Goal: Task Accomplishment & Management: Manage account settings

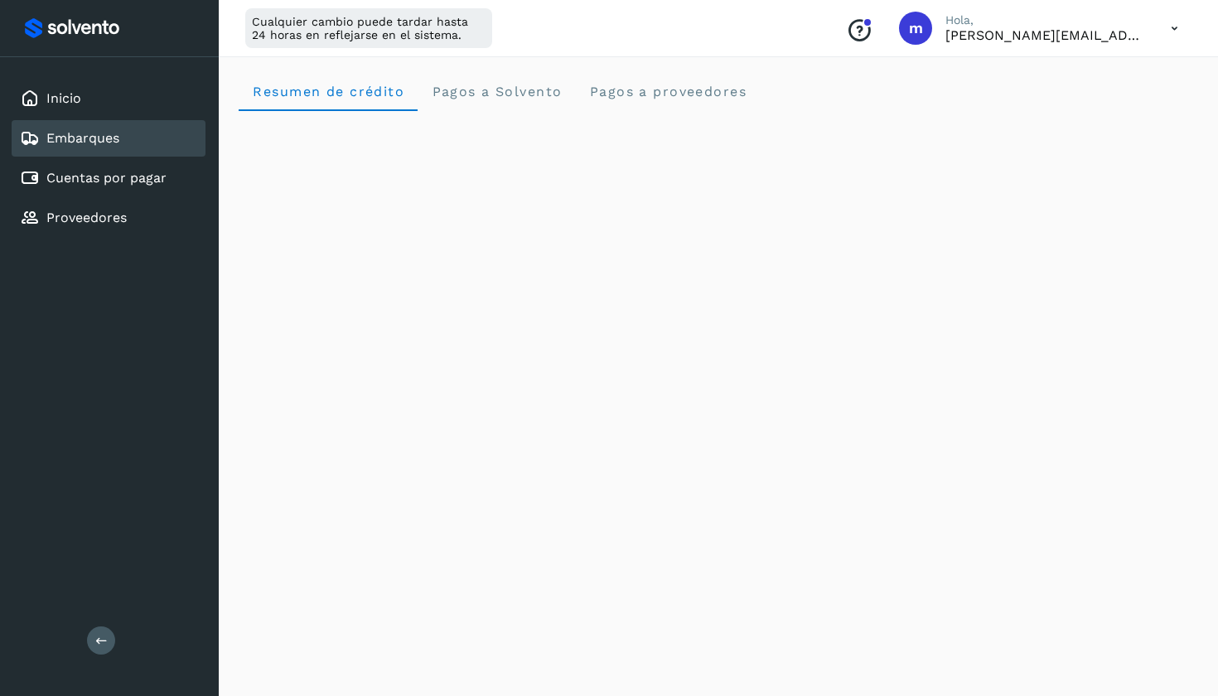
click at [136, 173] on link "Cuentas por pagar" at bounding box center [106, 178] width 120 height 16
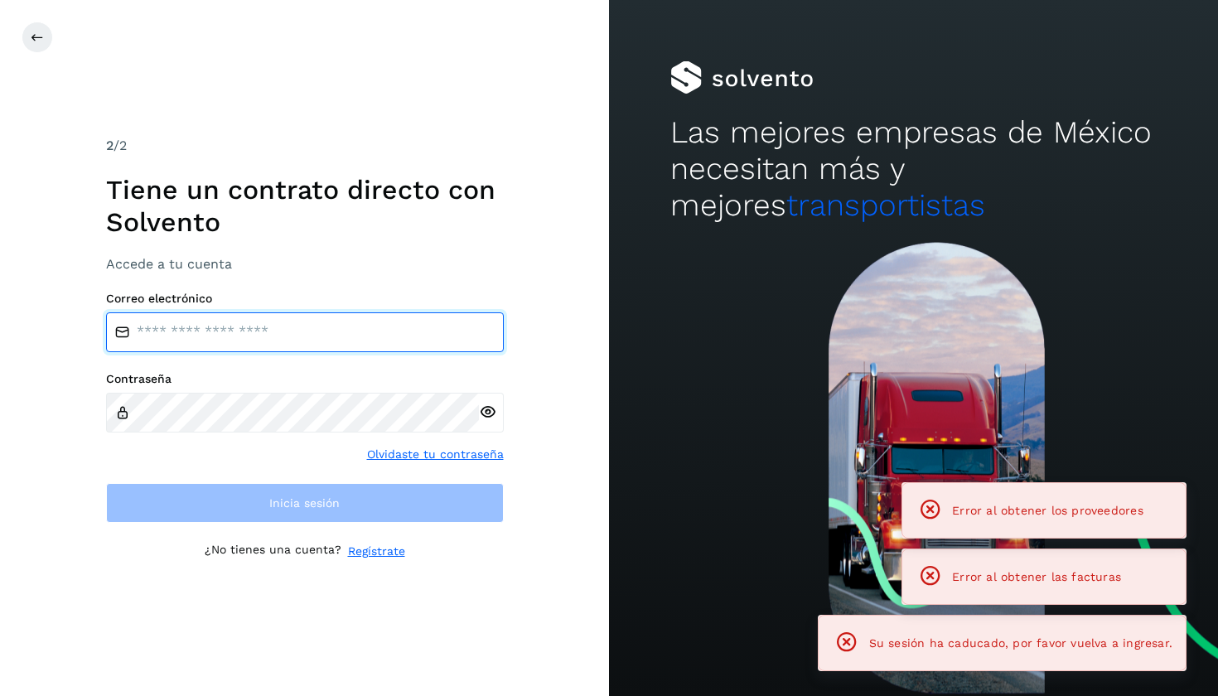
type input "**********"
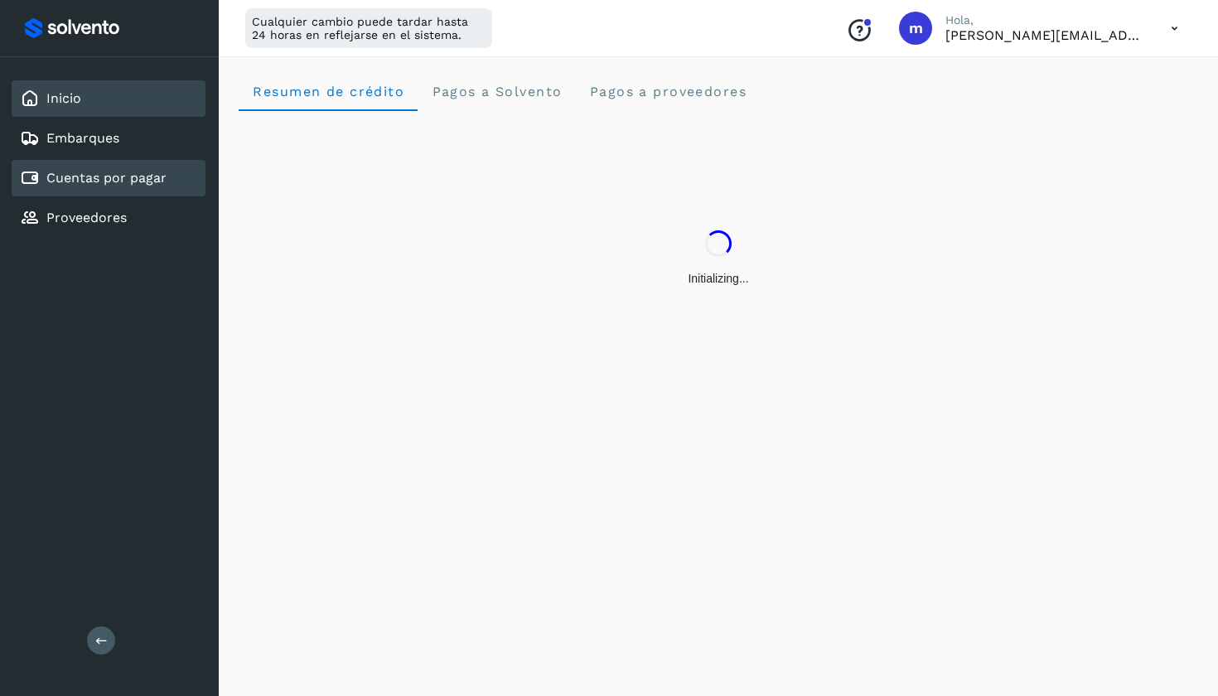
click at [128, 169] on div "Cuentas por pagar" at bounding box center [93, 178] width 147 height 20
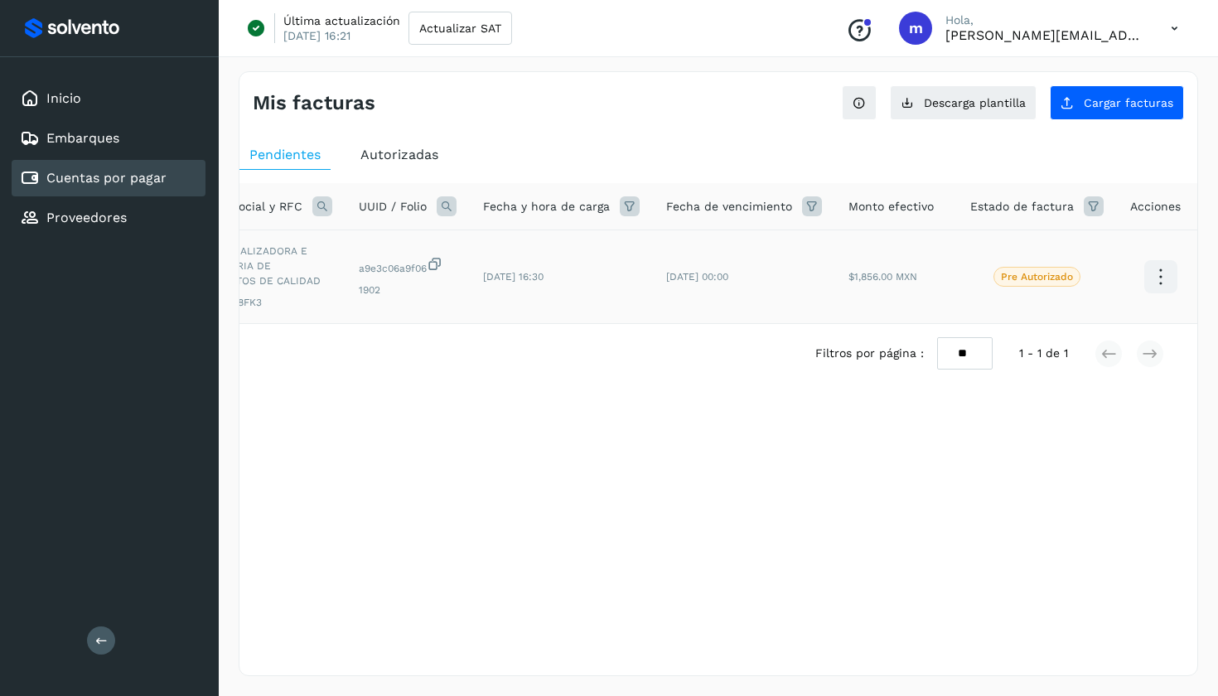
scroll to position [0, 125]
click at [1145, 275] on icon at bounding box center [1161, 277] width 39 height 39
click at [708, 400] on div at bounding box center [609, 348] width 1218 height 696
click at [1018, 277] on p "Pre Autorizado" at bounding box center [1041, 277] width 72 height 12
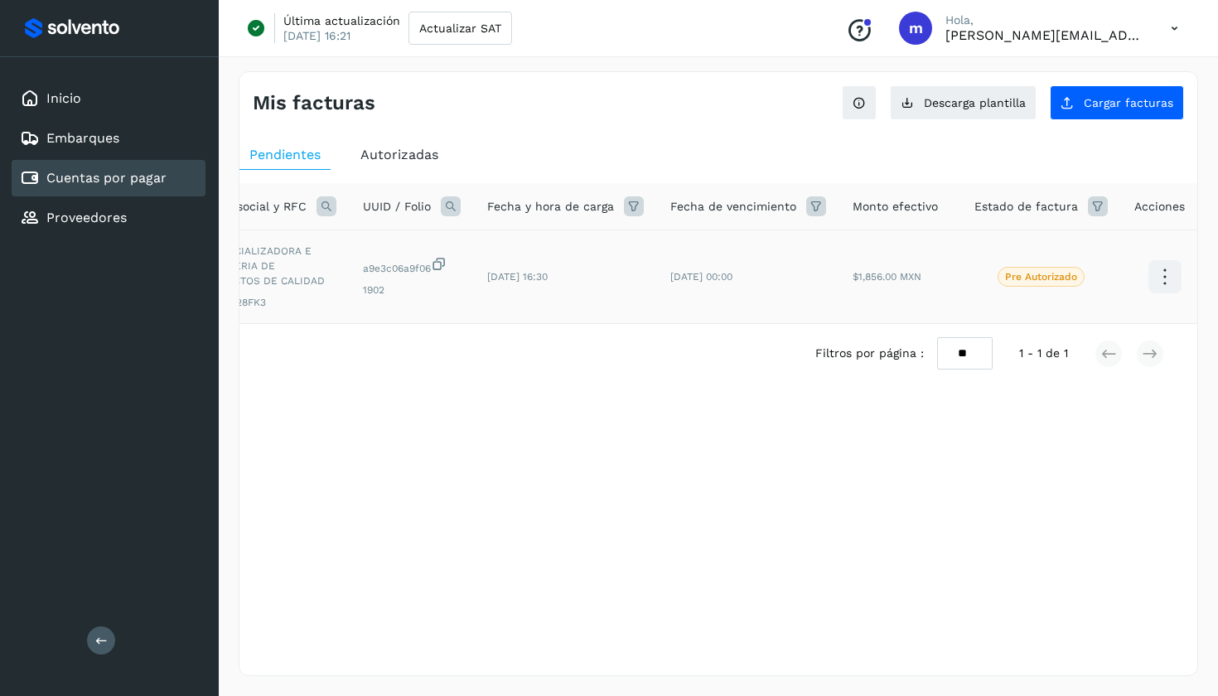
click at [1037, 282] on p "Pre Autorizado" at bounding box center [1041, 277] width 72 height 12
click at [1085, 205] on icon at bounding box center [1095, 206] width 20 height 20
click at [766, 293] on td "[DATE] 00:00" at bounding box center [745, 277] width 182 height 94
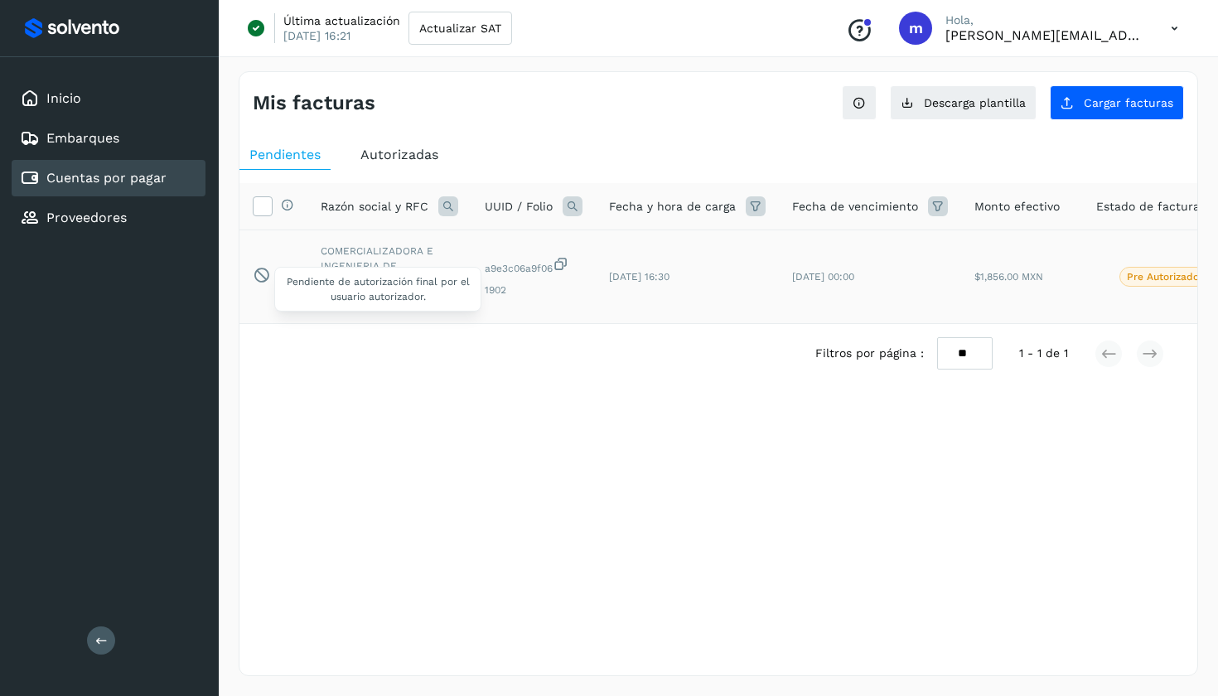
click at [265, 267] on icon at bounding box center [261, 274] width 17 height 17
click at [259, 281] on icon at bounding box center [261, 274] width 17 height 17
click at [261, 197] on icon at bounding box center [262, 204] width 17 height 17
click at [262, 207] on icon at bounding box center [262, 204] width 17 height 17
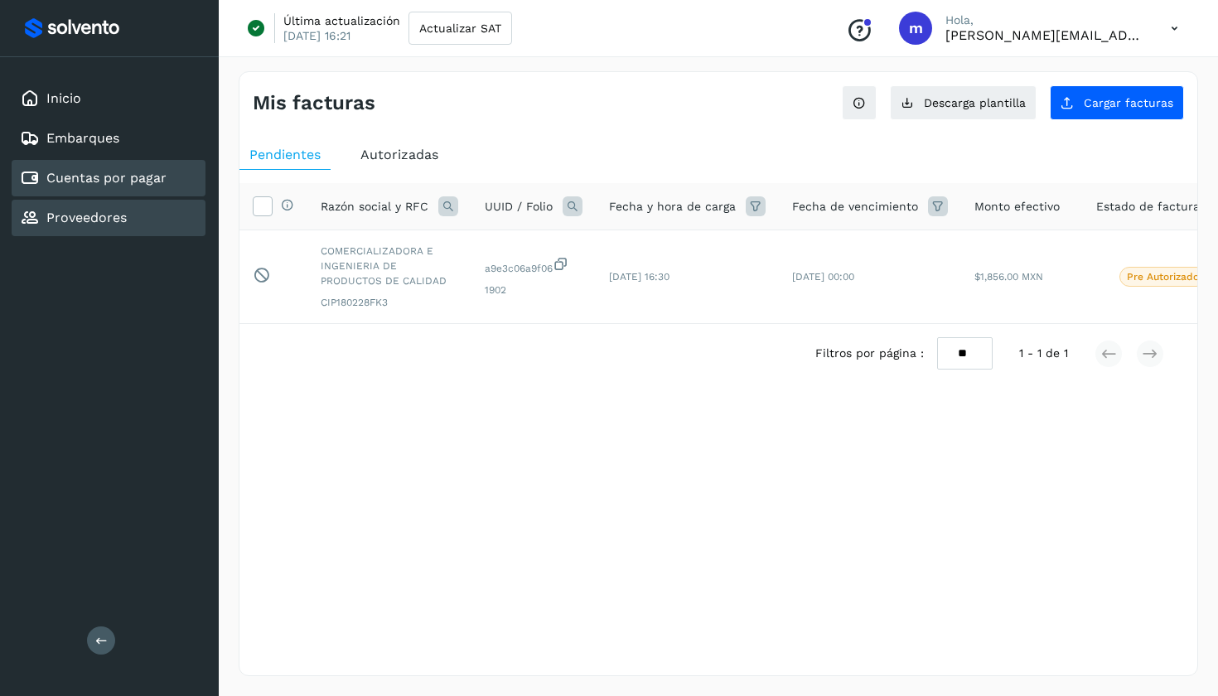
click at [31, 209] on icon at bounding box center [30, 218] width 20 height 20
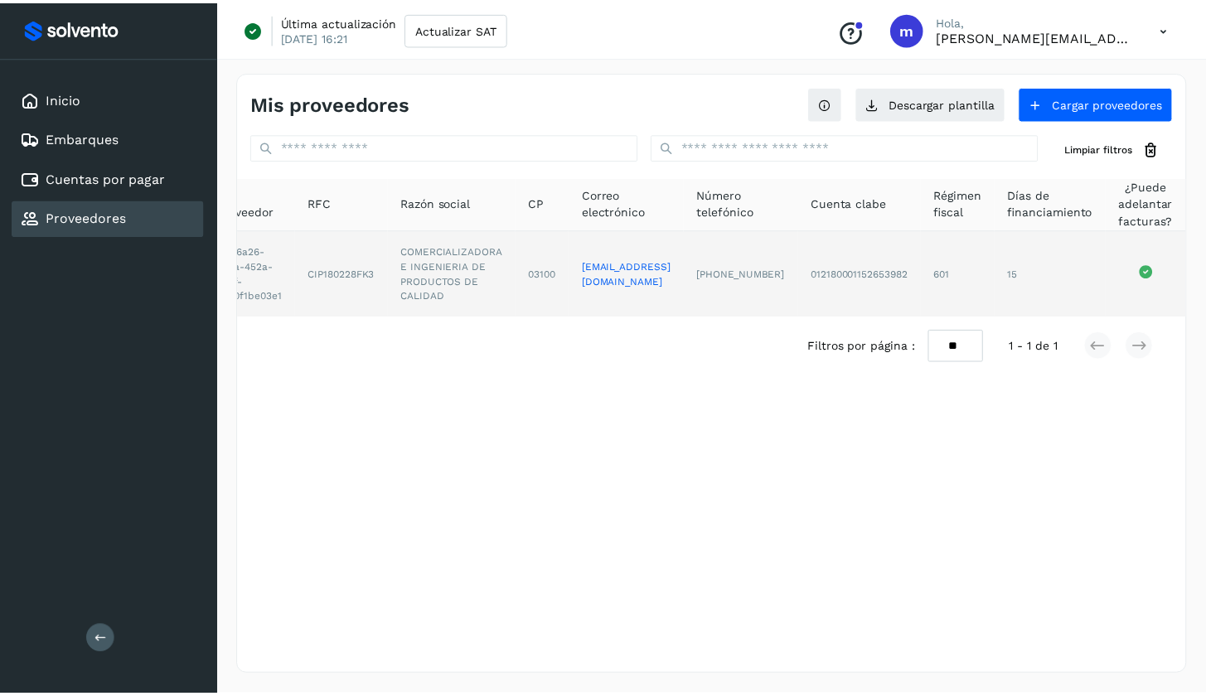
scroll to position [0, 46]
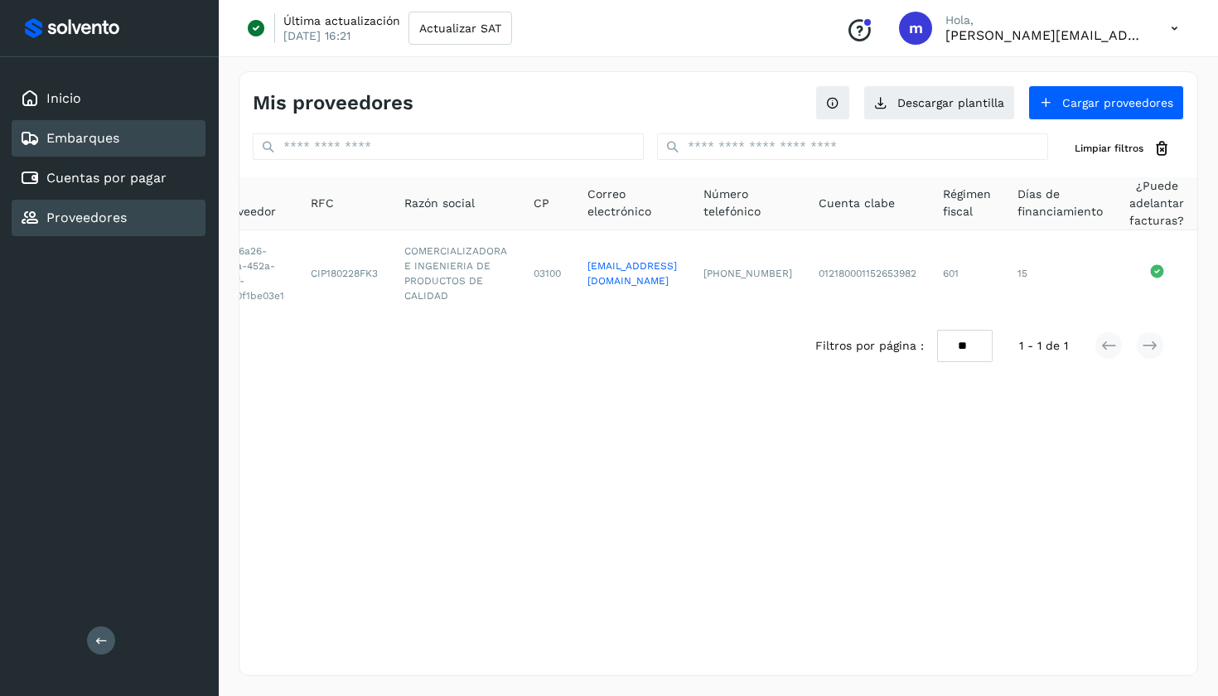
click at [116, 142] on link "Embarques" at bounding box center [82, 138] width 73 height 16
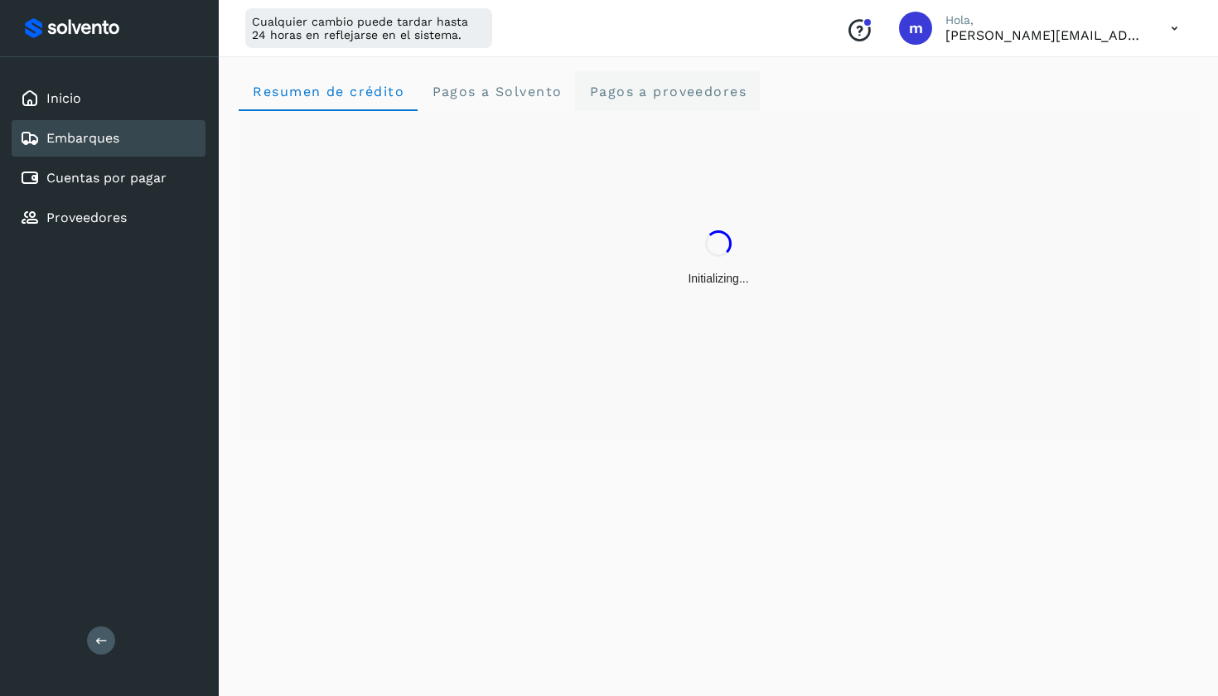
click at [653, 72] on proveedores "Pagos a proveedores" at bounding box center [667, 91] width 185 height 40
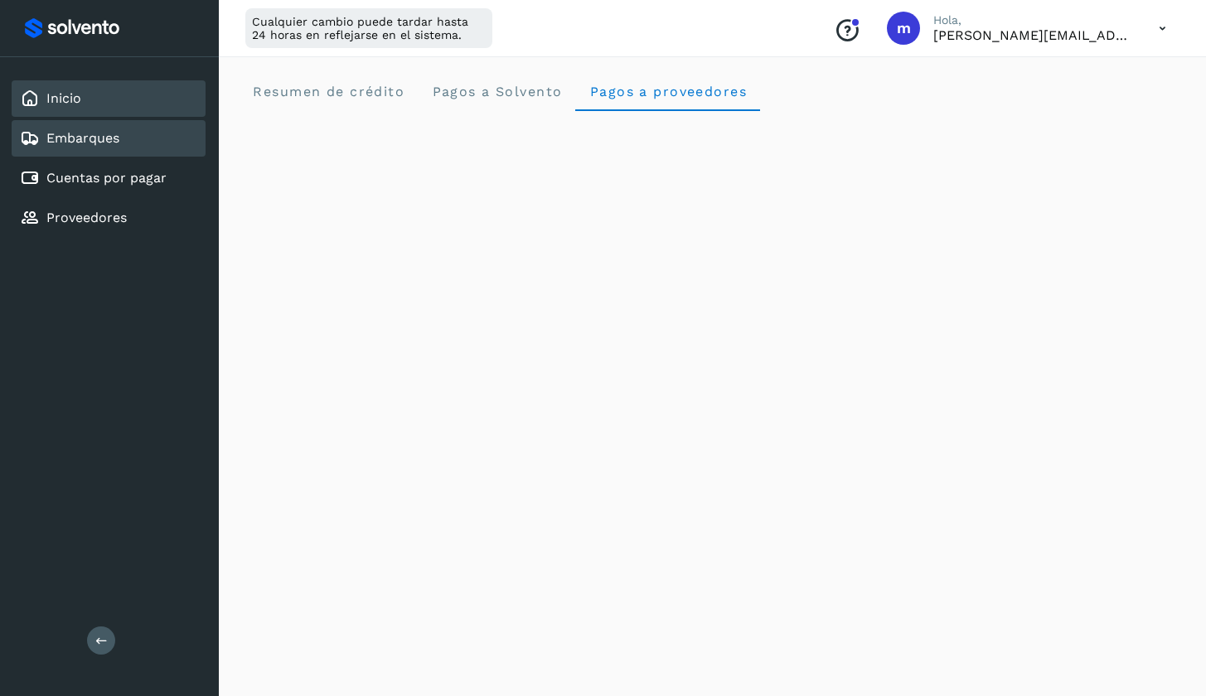
drag, startPoint x: 112, startPoint y: 98, endPoint x: 99, endPoint y: 80, distance: 21.4
click at [99, 80] on div "Inicio" at bounding box center [109, 98] width 194 height 36
